Goal: Information Seeking & Learning: Learn about a topic

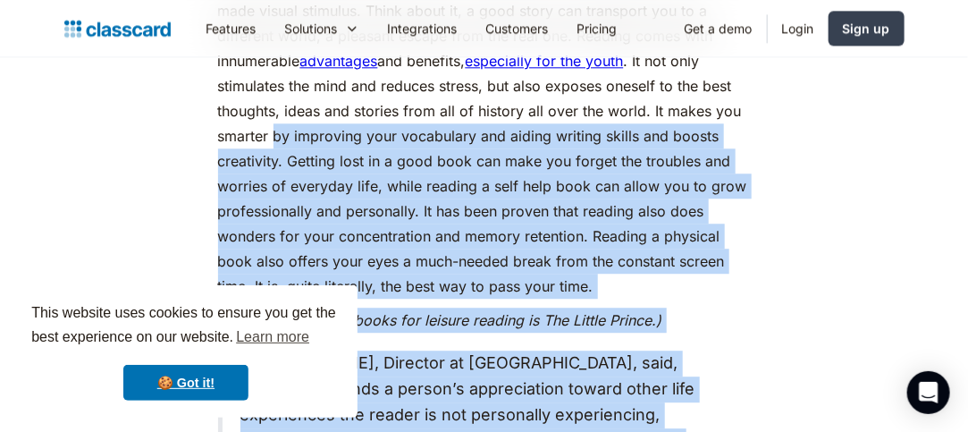
scroll to position [1163, 0]
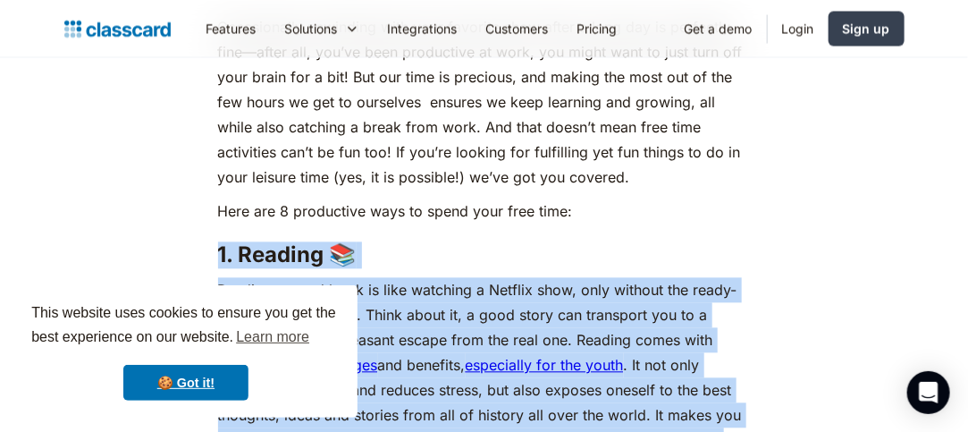
drag, startPoint x: 723, startPoint y: 182, endPoint x: 191, endPoint y: 255, distance: 537.1
copy div "1. Reading 📚 ‍ Reading a good book is like watching a Netflix show, only withou…"
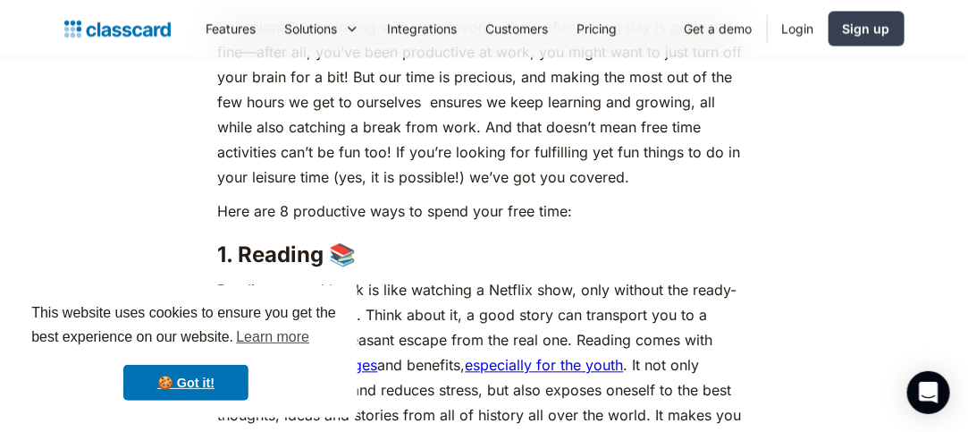
click at [465, 156] on p "Occasionally unwinding with your favorite show after a long day is perfectly fi…" at bounding box center [484, 101] width 533 height 175
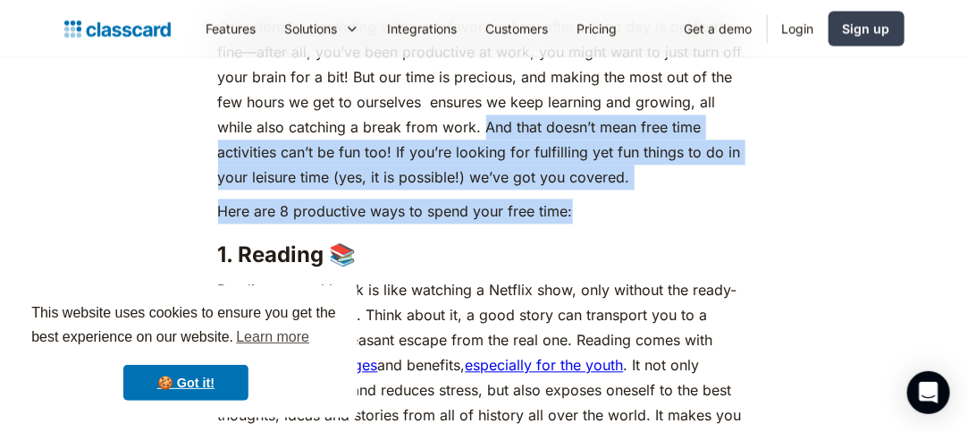
drag, startPoint x: 667, startPoint y: 217, endPoint x: 484, endPoint y: 126, distance: 204.8
copy div "And that doesn’t mean free time activities can’t be fun too! If you’re looking …"
